Goal: Transaction & Acquisition: Subscribe to service/newsletter

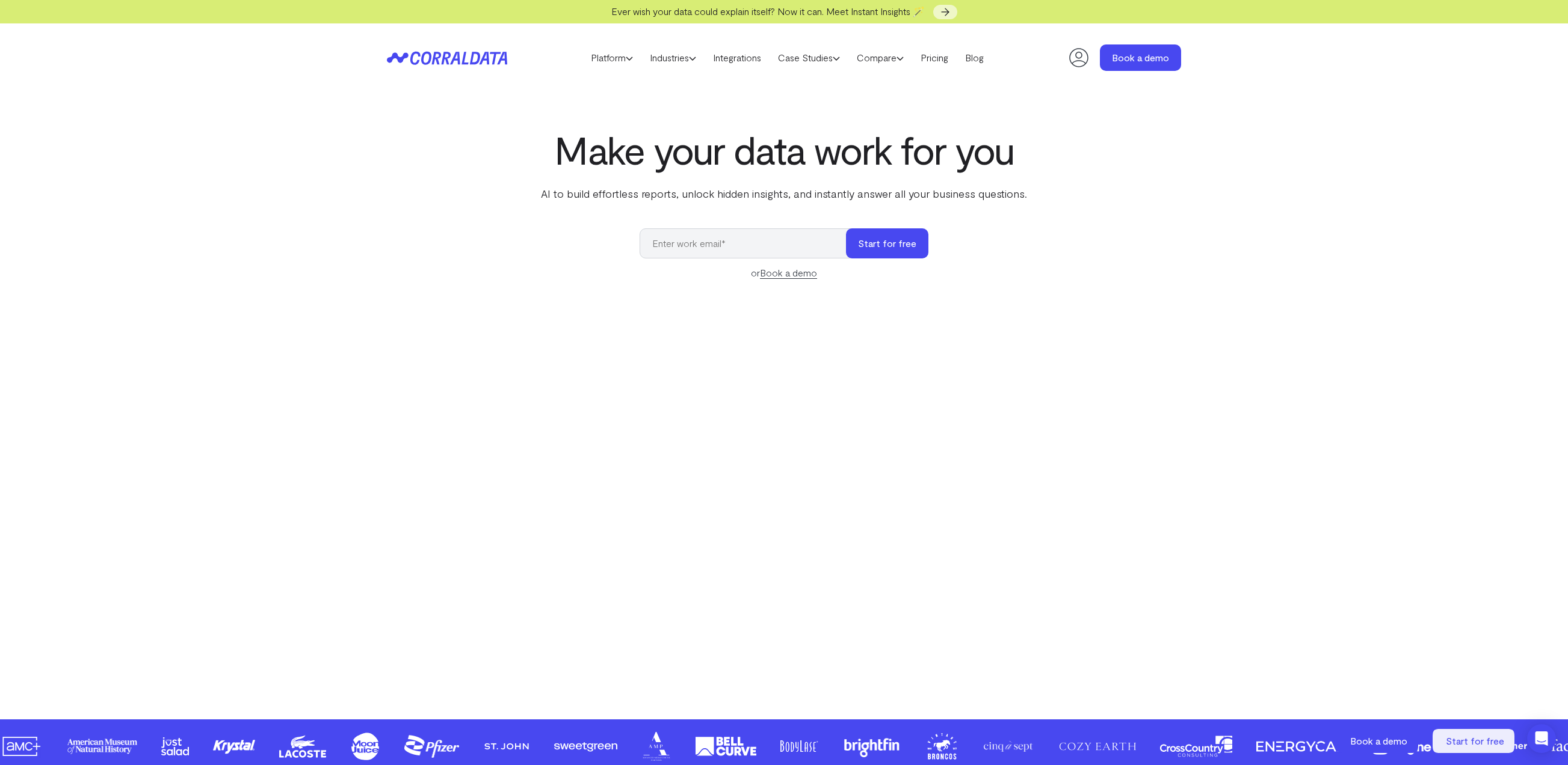
click at [729, 238] on input "email" at bounding box center [748, 244] width 218 height 30
type input "[EMAIL_ADDRESS][DOMAIN_NAME]"
click at [888, 246] on button "Start for free" at bounding box center [887, 244] width 83 height 30
